Goal: Information Seeking & Learning: Learn about a topic

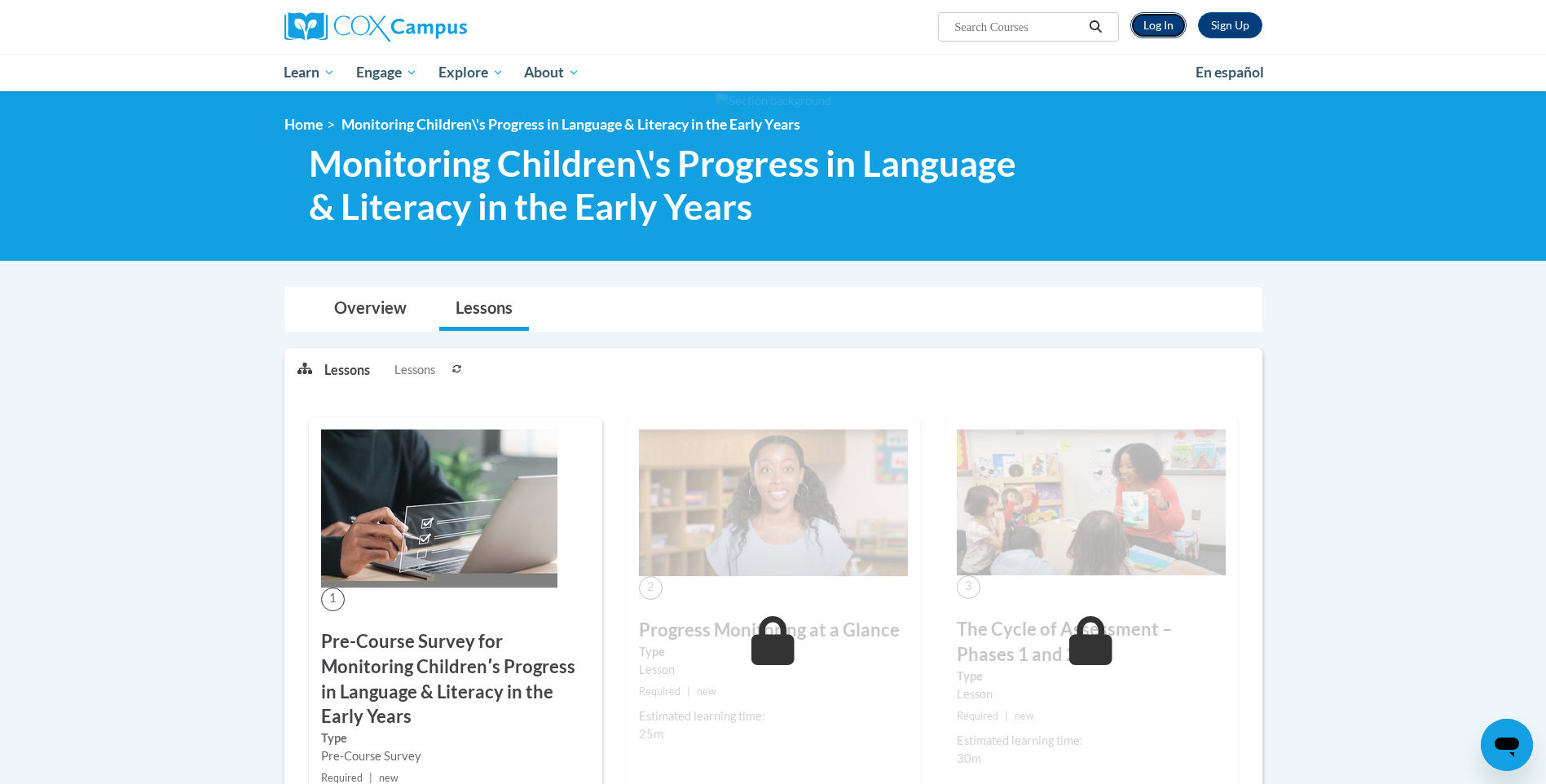
click at [1153, 20] on link "Log In" at bounding box center [1159, 26] width 56 height 26
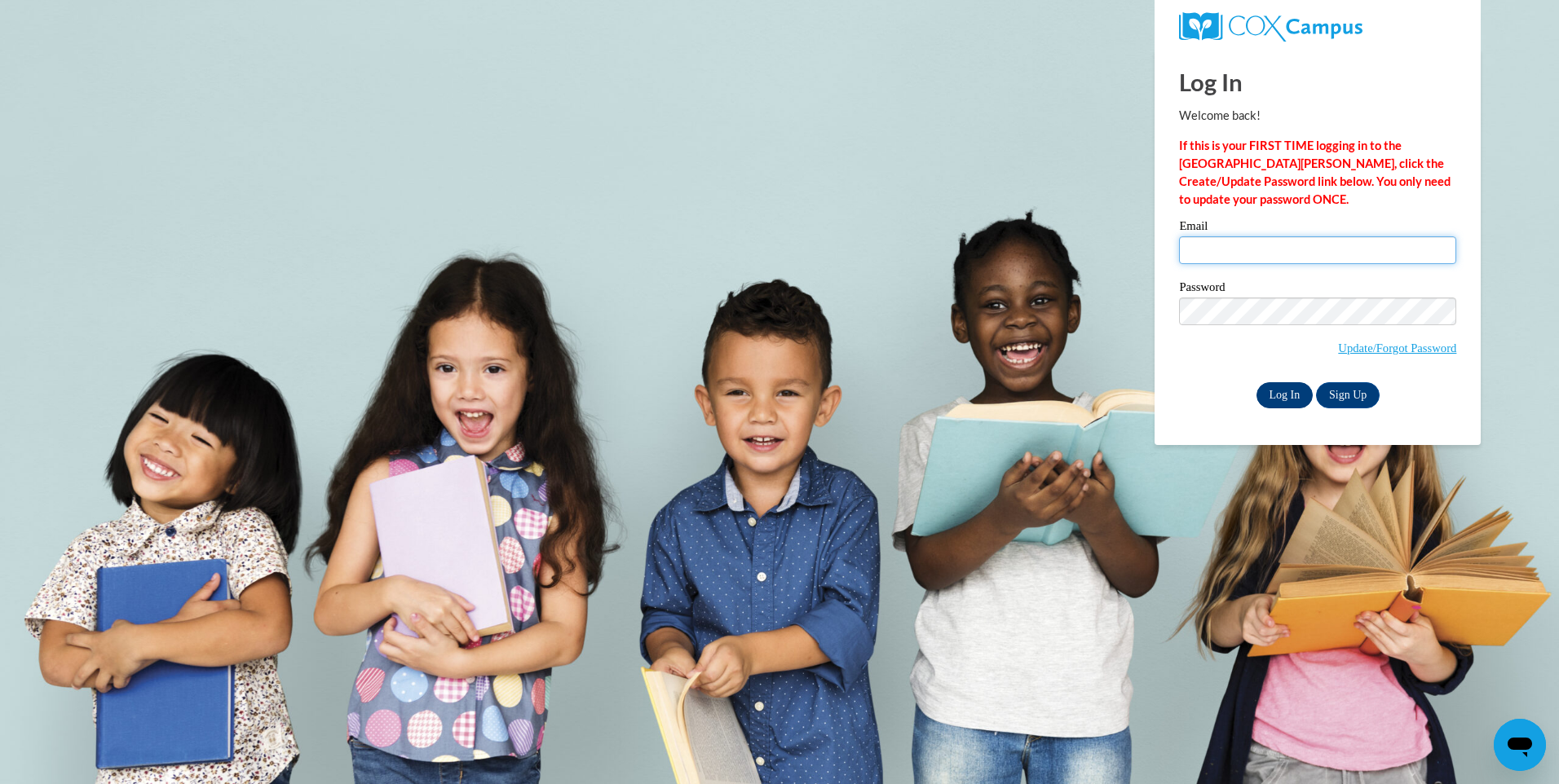
type input "[EMAIL_ADDRESS][DOMAIN_NAME]"
click at [1275, 389] on input "Log In" at bounding box center [1285, 395] width 57 height 26
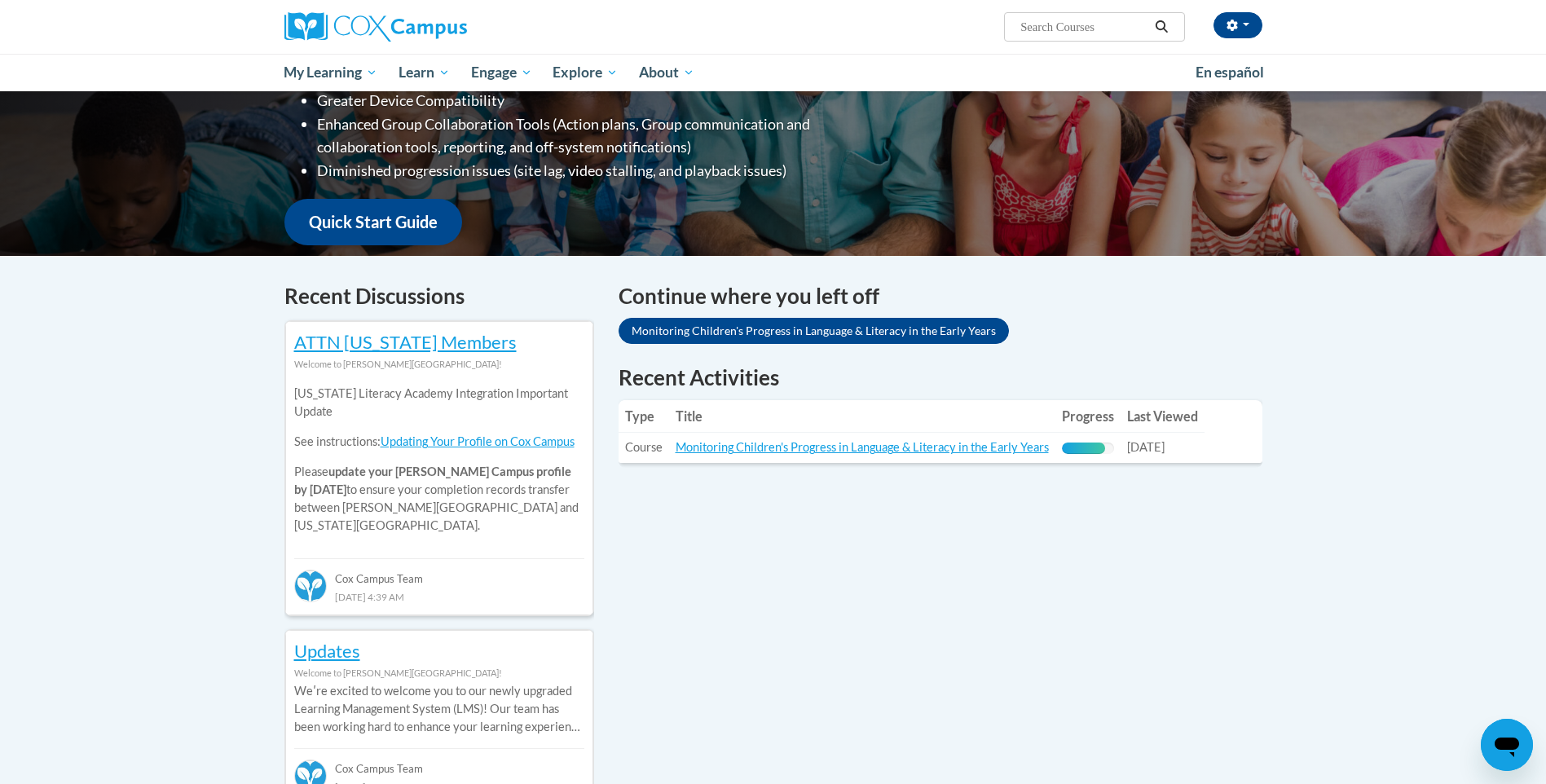
scroll to position [314, 0]
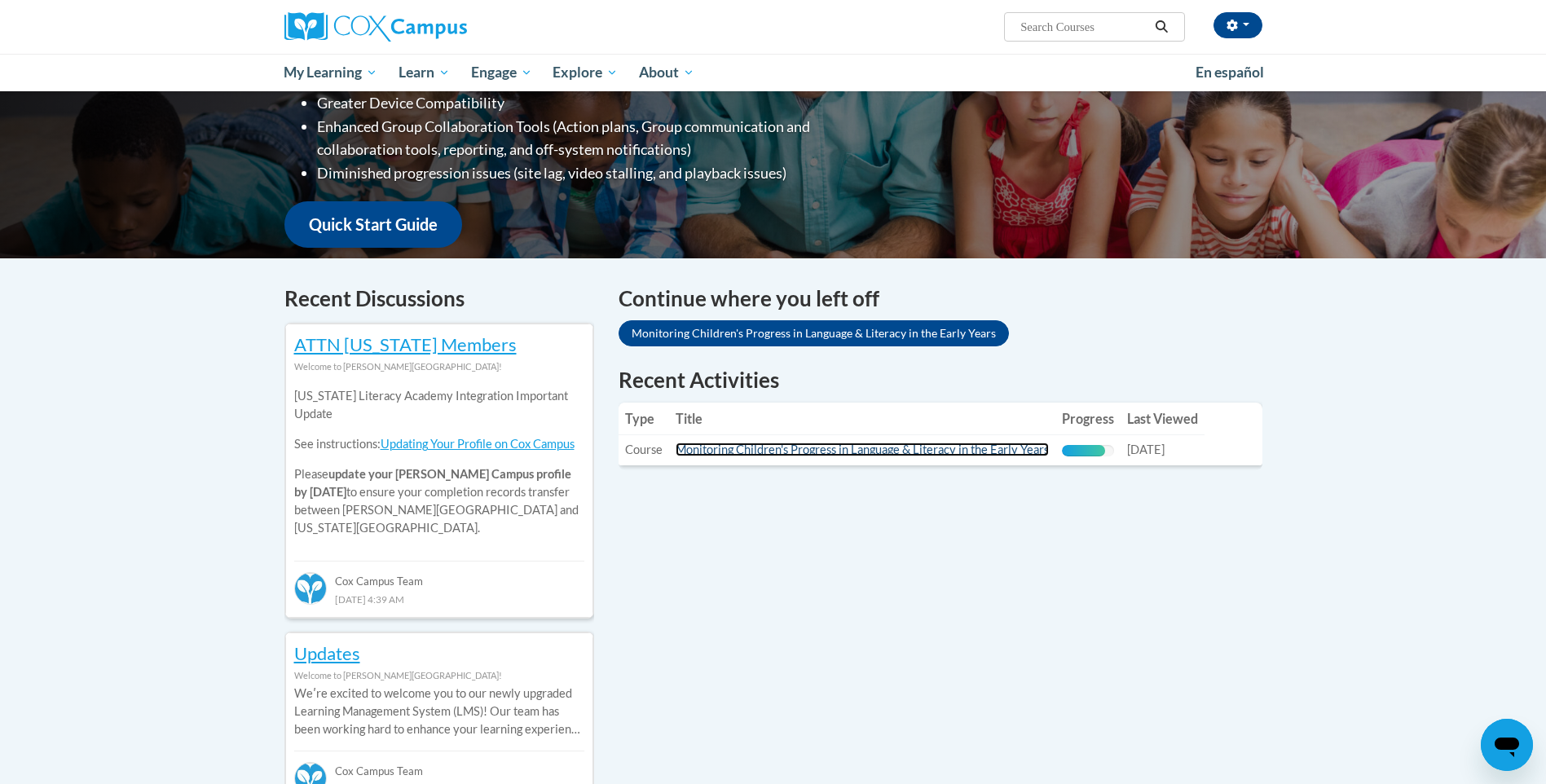
click at [919, 446] on link "Monitoring Children's Progress in Language & Literacy in the Early Years" at bounding box center [862, 450] width 373 height 14
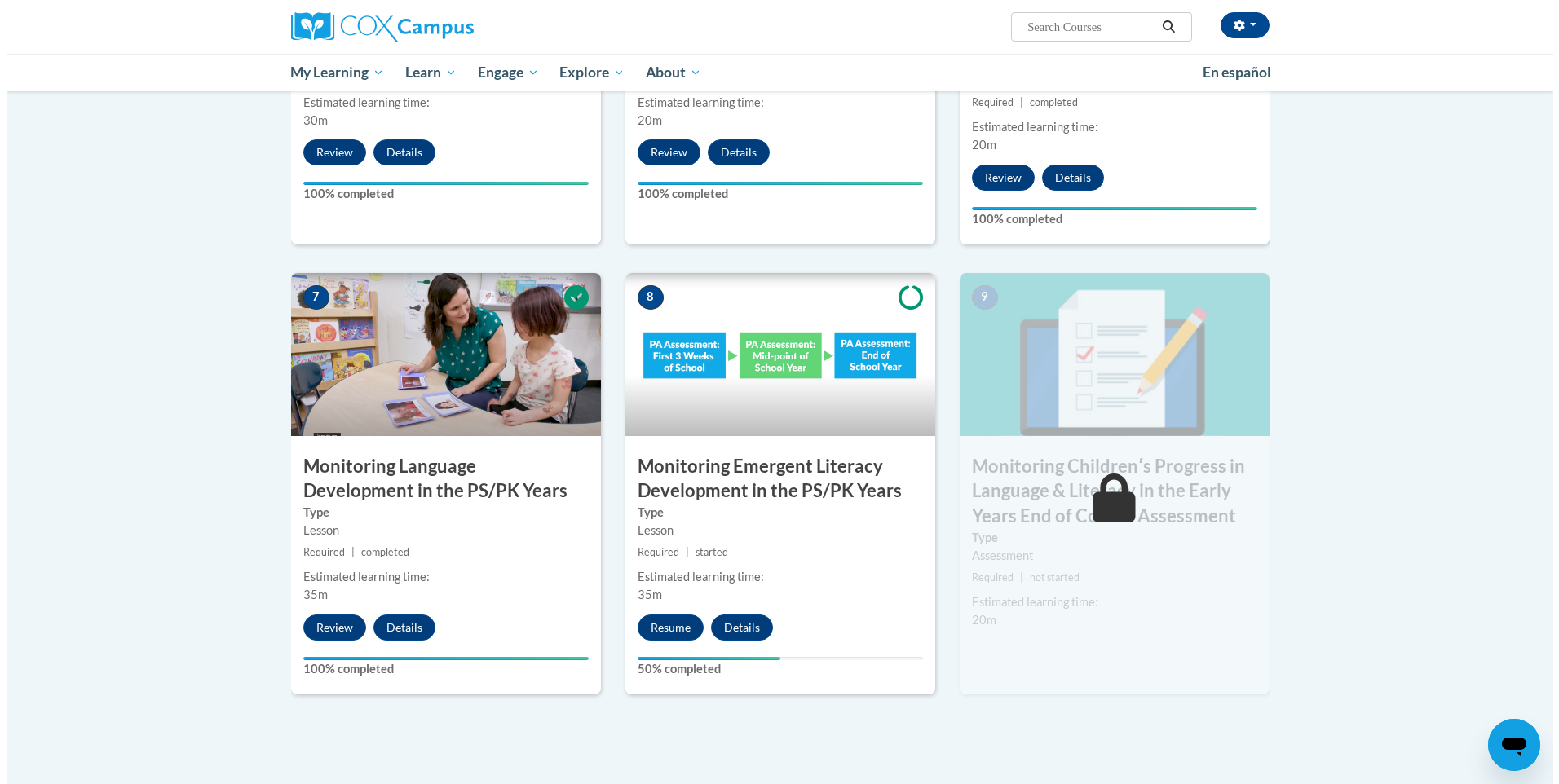
scroll to position [1134, 0]
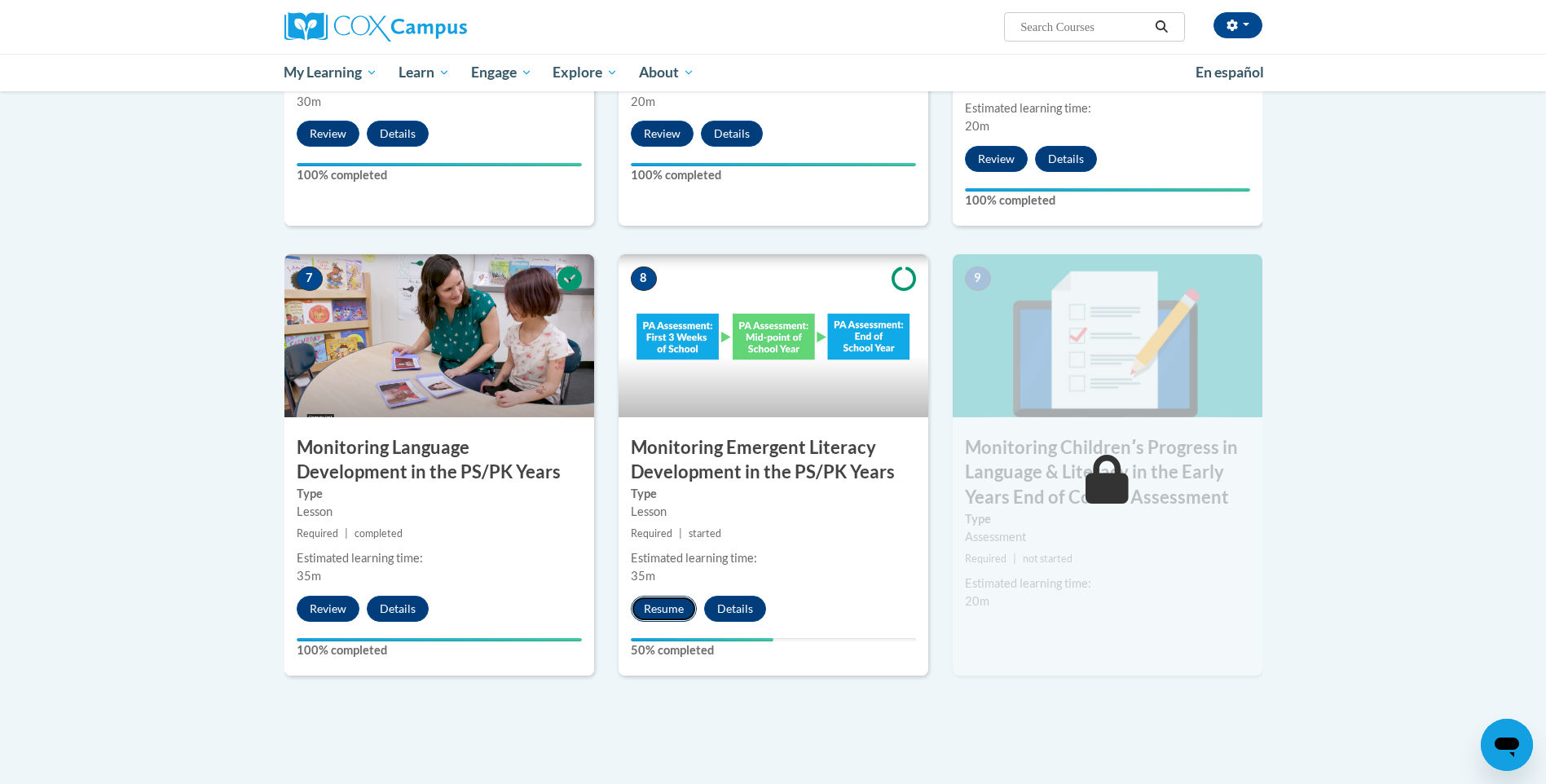
click at [660, 601] on button "Resume" at bounding box center [663, 609] width 66 height 26
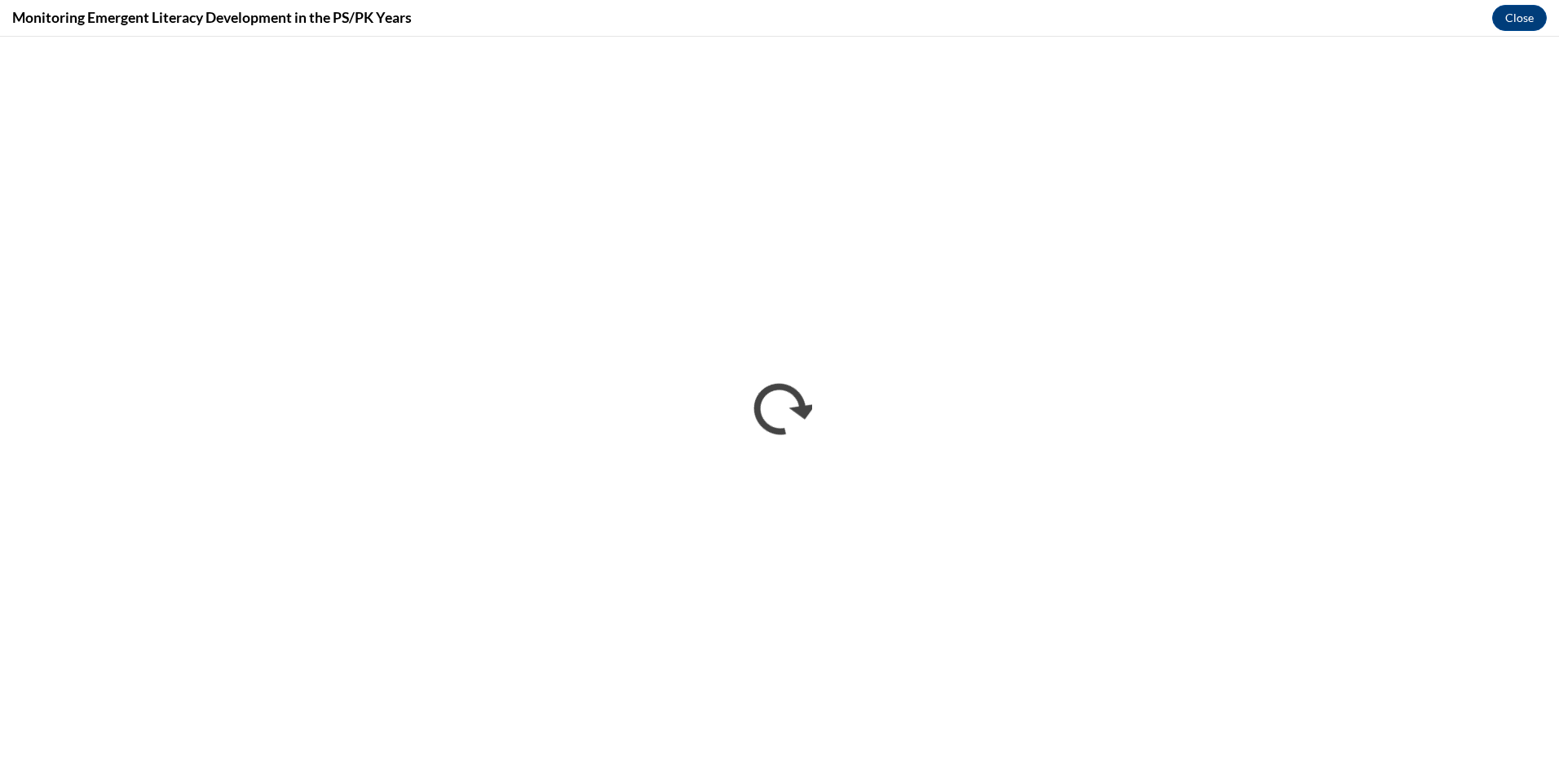
scroll to position [0, 0]
